Goal: Task Accomplishment & Management: Manage account settings

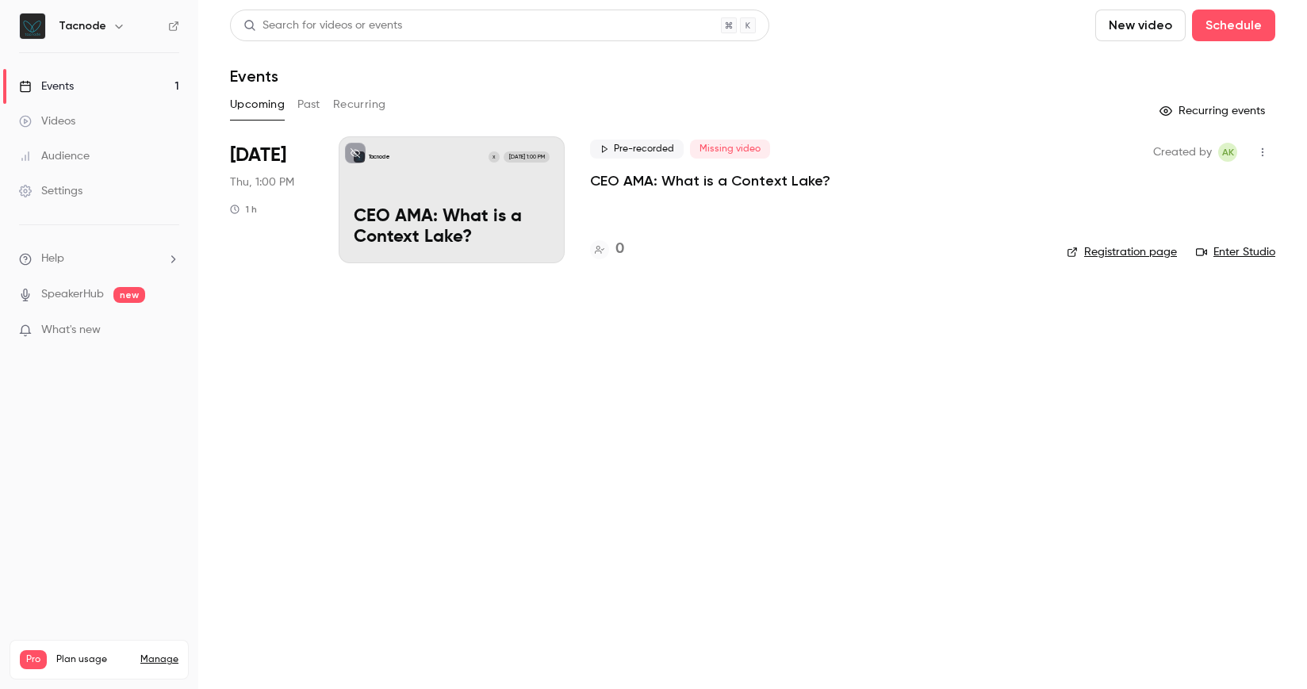
click at [1268, 156] on icon "button" at bounding box center [1262, 152] width 13 height 11
click at [1195, 316] on div "Delete" at bounding box center [1201, 317] width 121 height 16
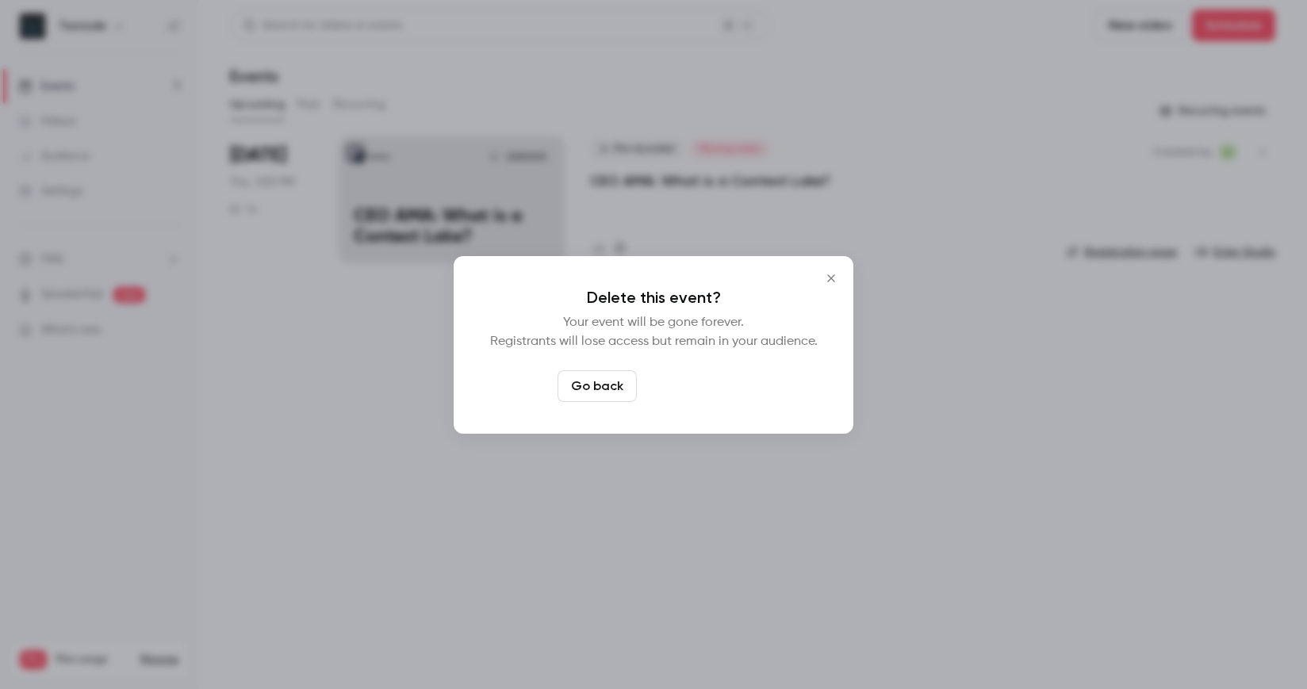
click at [693, 389] on button "Delete event" at bounding box center [696, 386] width 106 height 32
